Goal: Download file/media

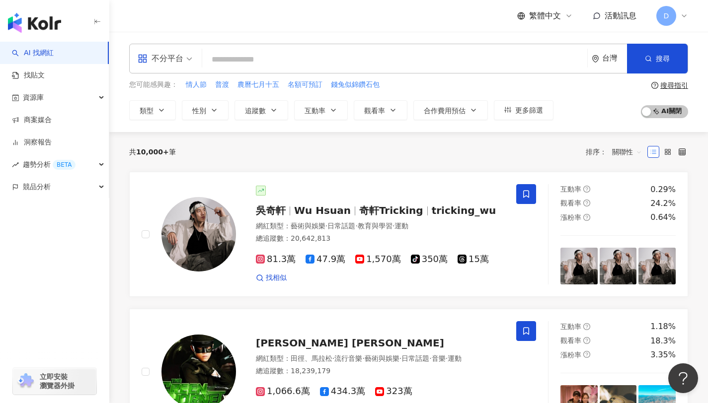
click at [683, 17] on icon at bounding box center [684, 16] width 8 height 8
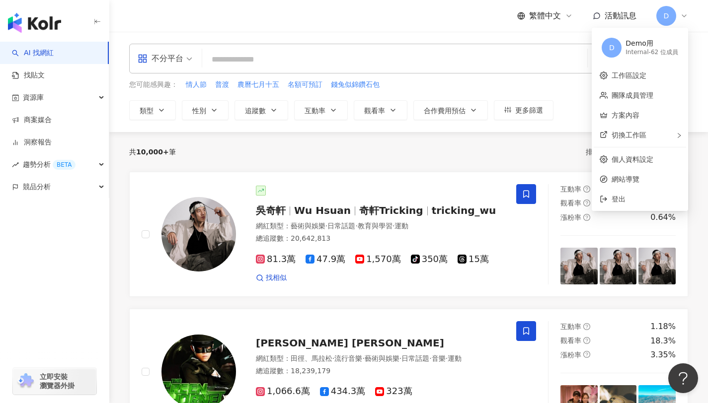
click at [223, 152] on div "共 10,000+ 筆 排序： 關聯性" at bounding box center [408, 152] width 559 height 16
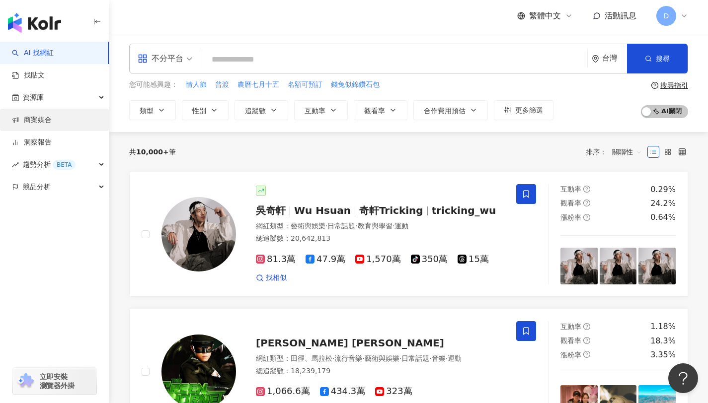
click at [43, 120] on link "商案媒合" at bounding box center [32, 120] width 40 height 10
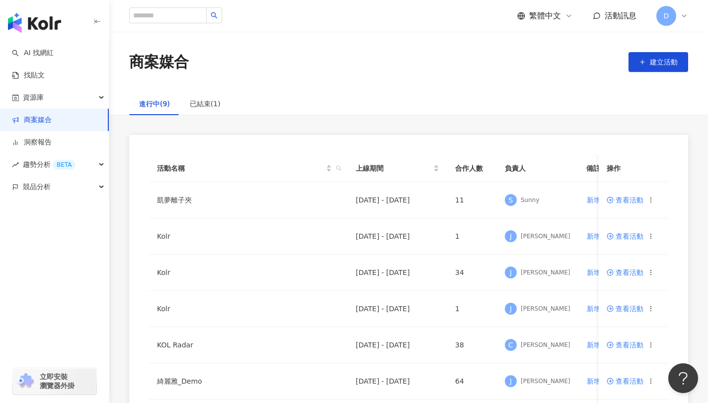
click at [682, 15] on icon at bounding box center [684, 16] width 4 height 2
click at [159, 131] on div "進行中(9) 已結束(1) 活動名稱 上線期間 合作人數 負責人 備註 操作 凱夢離子夾 [DATE] - [DATE] 11 S Sunny 新增備註 查看…" at bounding box center [408, 322] width 599 height 460
click at [176, 201] on td "凱夢離子夾" at bounding box center [248, 200] width 199 height 36
click at [612, 201] on circle at bounding box center [610, 200] width 6 height 6
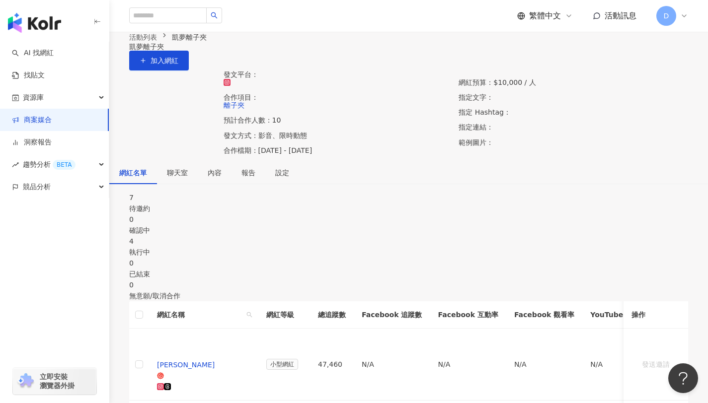
scroll to position [108, 0]
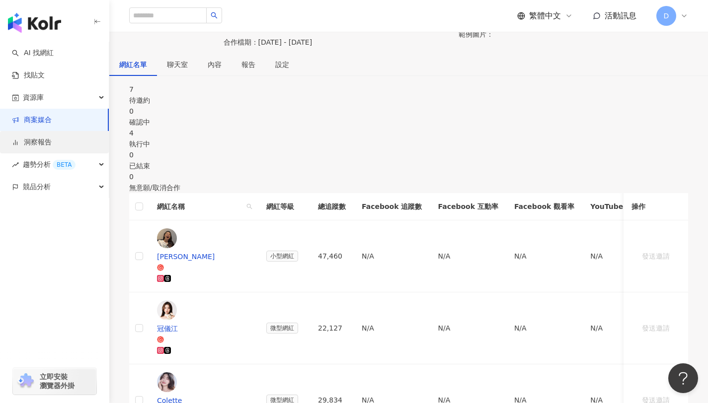
click at [30, 144] on link "洞察報告" at bounding box center [32, 143] width 40 height 10
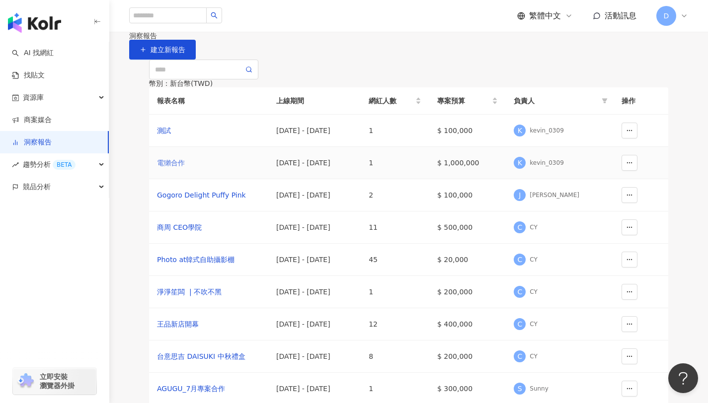
click at [174, 168] on div "電獺合作" at bounding box center [208, 162] width 103 height 11
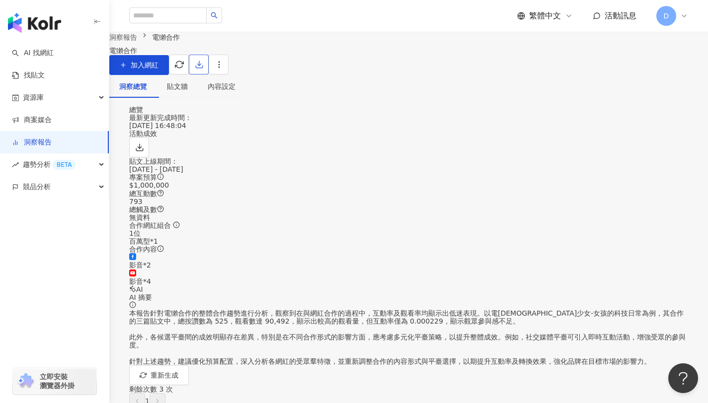
click at [204, 70] on span "button" at bounding box center [199, 64] width 9 height 10
click at [667, 116] on span "匯出 Excel" at bounding box center [669, 116] width 35 height 11
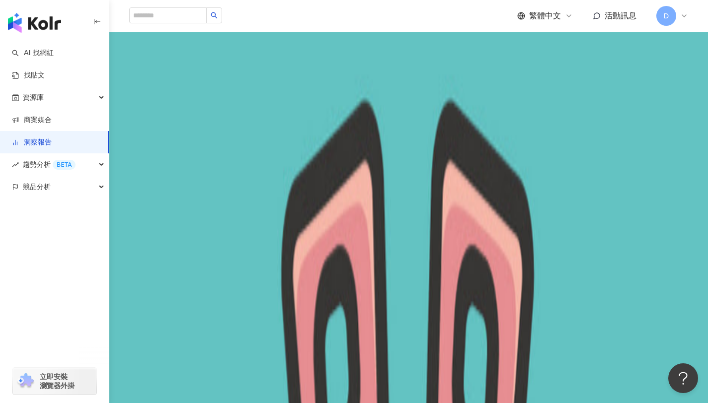
scroll to position [365, 0]
